Goal: Task Accomplishment & Management: Manage account settings

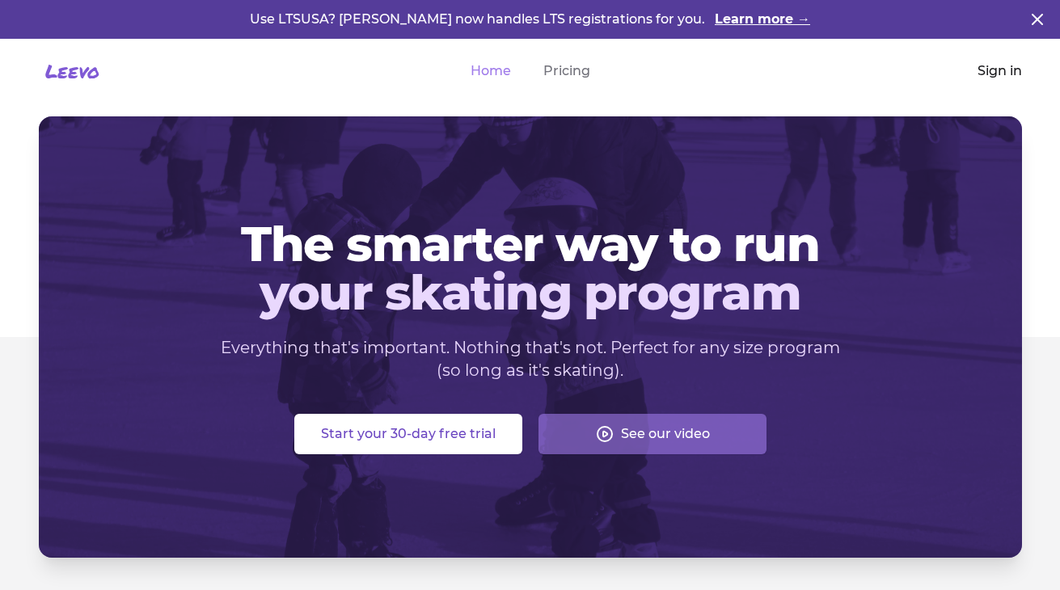
click at [999, 70] on link "Sign in" at bounding box center [999, 70] width 44 height 19
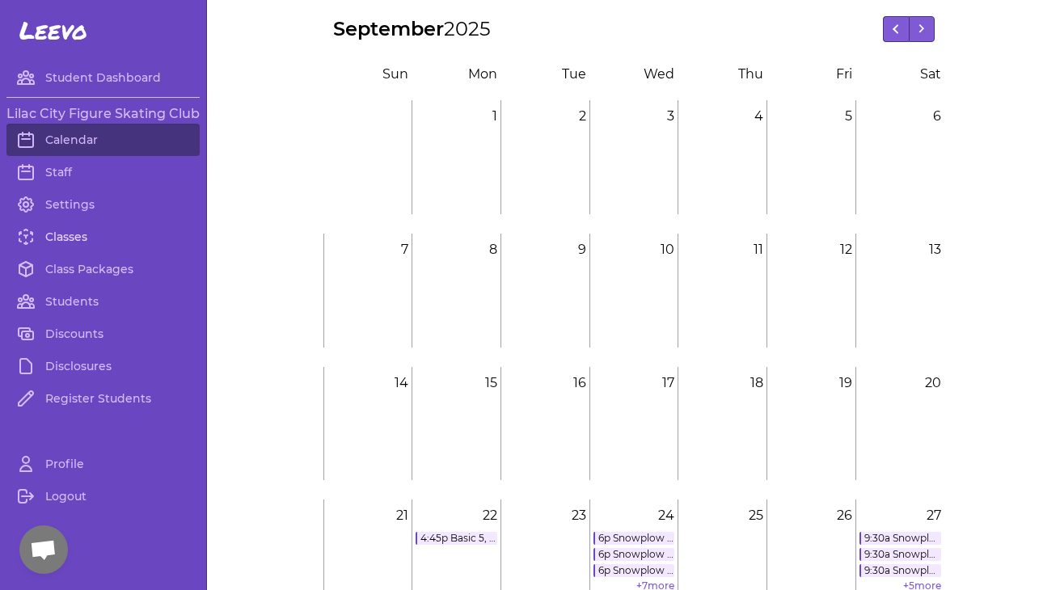
click at [86, 235] on link "Classes" at bounding box center [102, 237] width 193 height 32
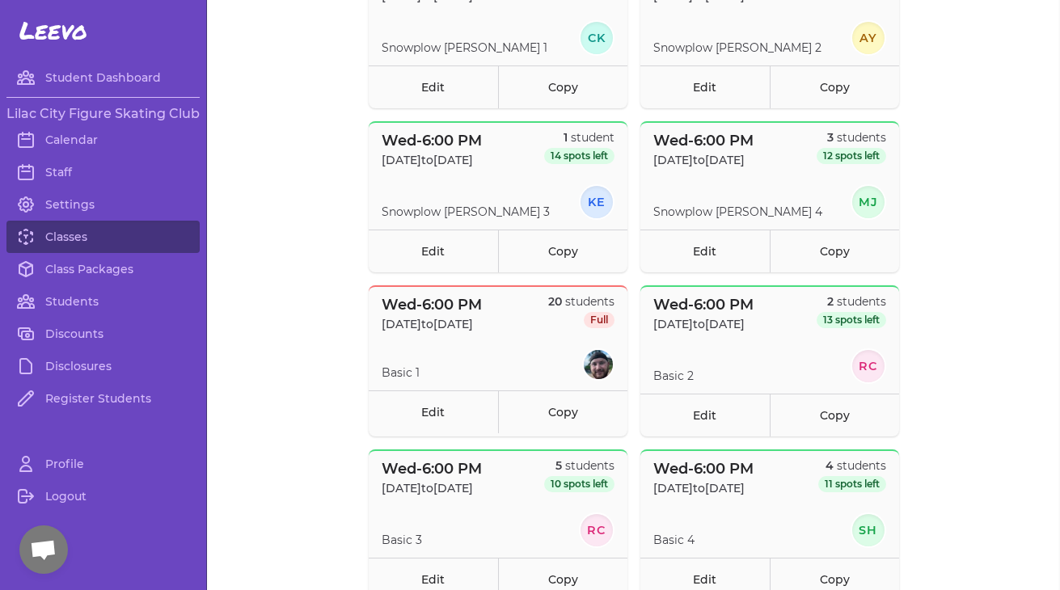
scroll to position [400, 0]
click at [428, 413] on link "Edit" at bounding box center [433, 412] width 129 height 43
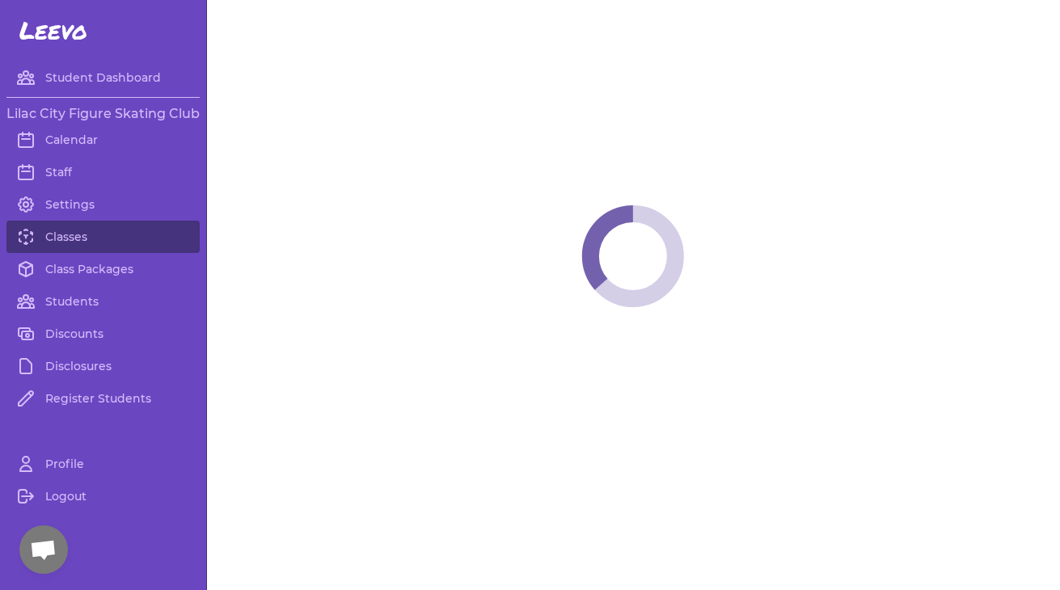
select select "3"
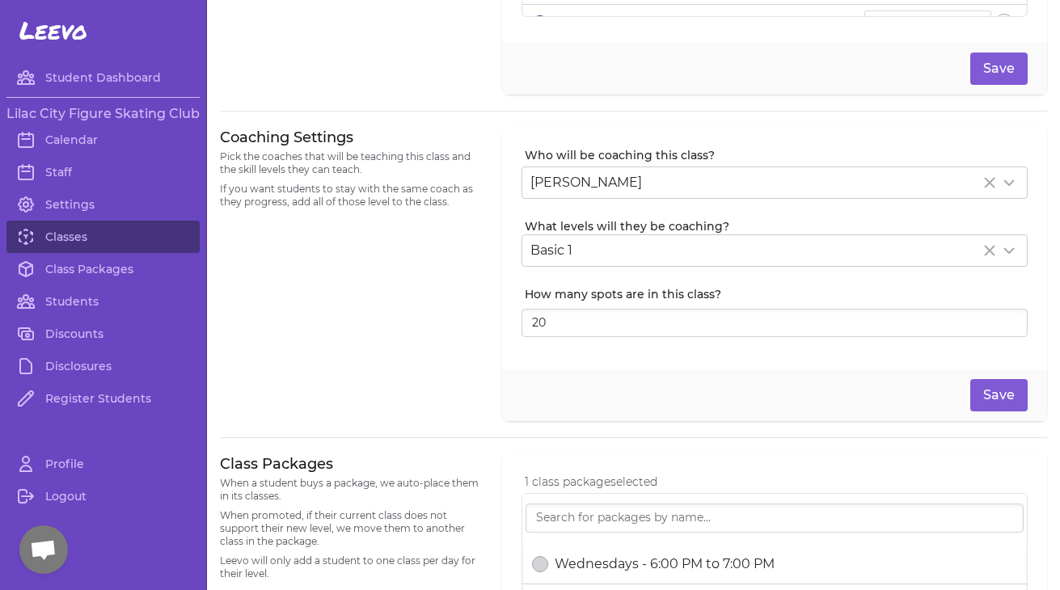
scroll to position [298, 0]
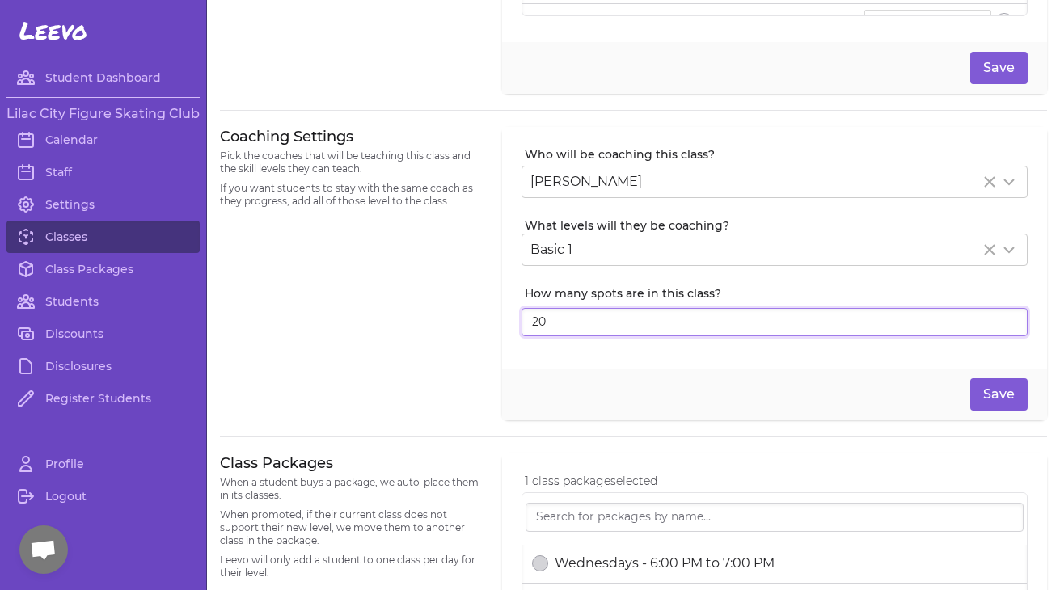
click at [575, 323] on input "20" at bounding box center [774, 322] width 506 height 29
type input "21"
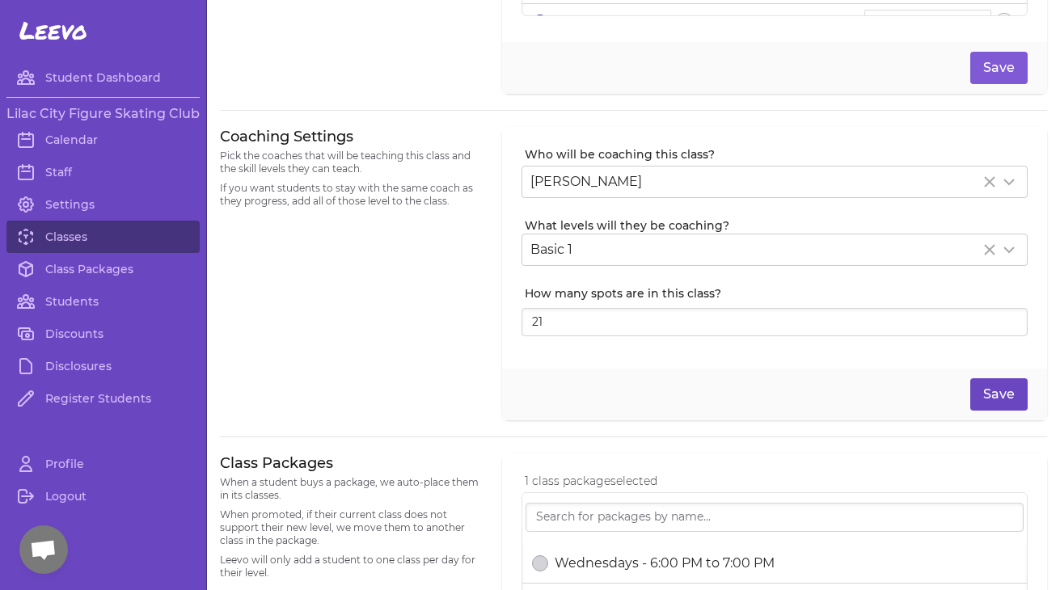
click at [990, 392] on button "Save" at bounding box center [998, 394] width 57 height 32
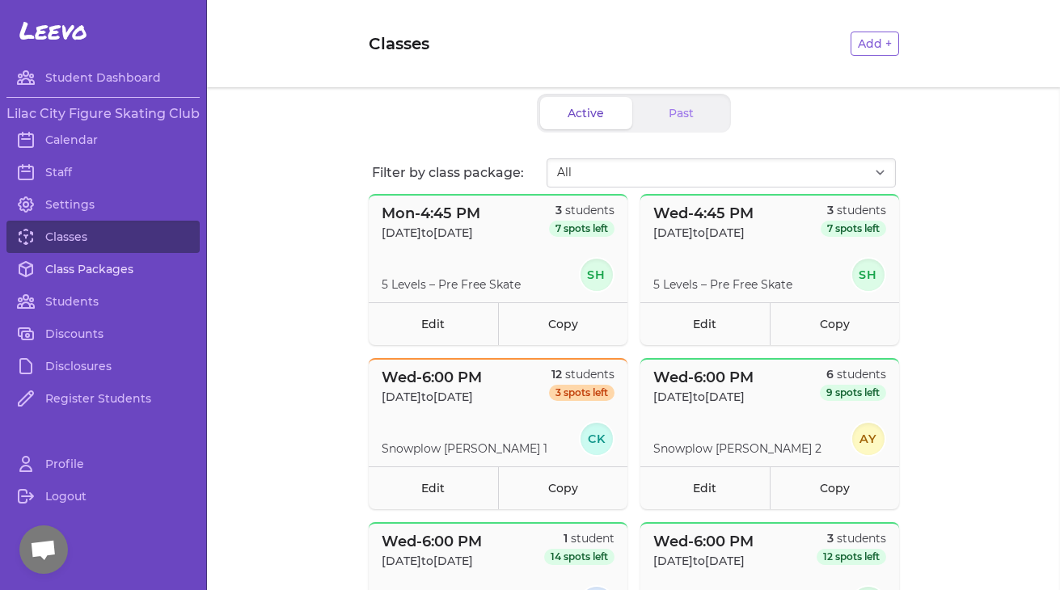
click at [85, 269] on link "Class Packages" at bounding box center [102, 269] width 193 height 32
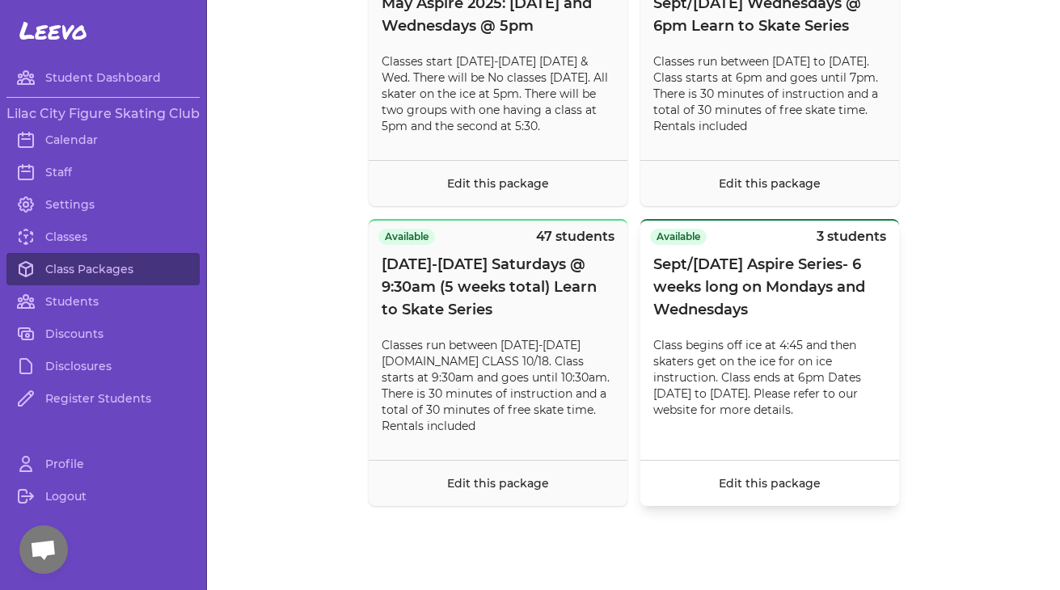
scroll to position [13861, 0]
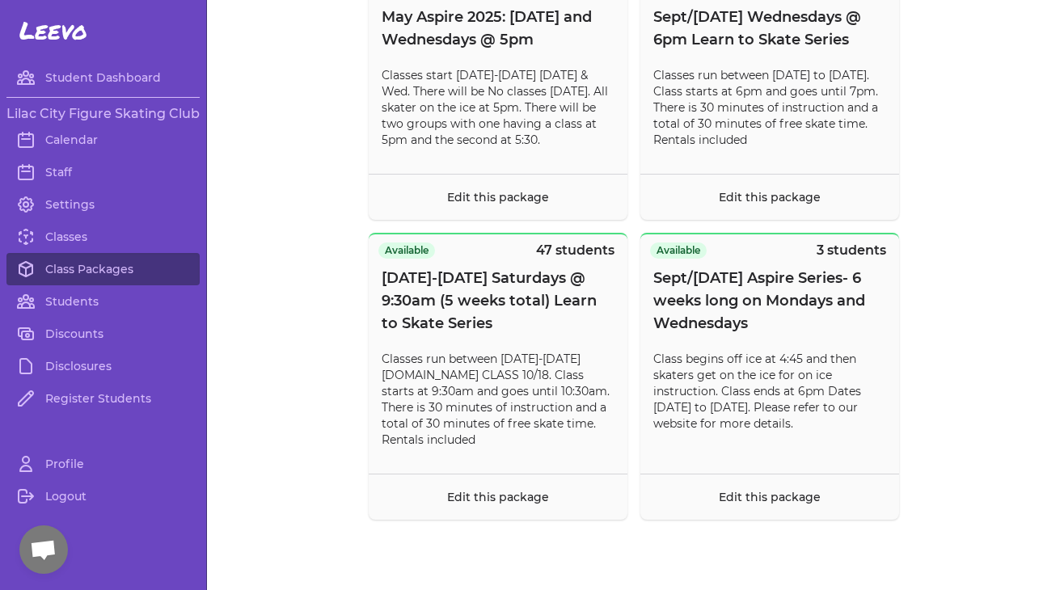
scroll to position [13841, 0]
click at [67, 239] on link "Classes" at bounding box center [102, 237] width 193 height 32
